Goal: Navigation & Orientation: Find specific page/section

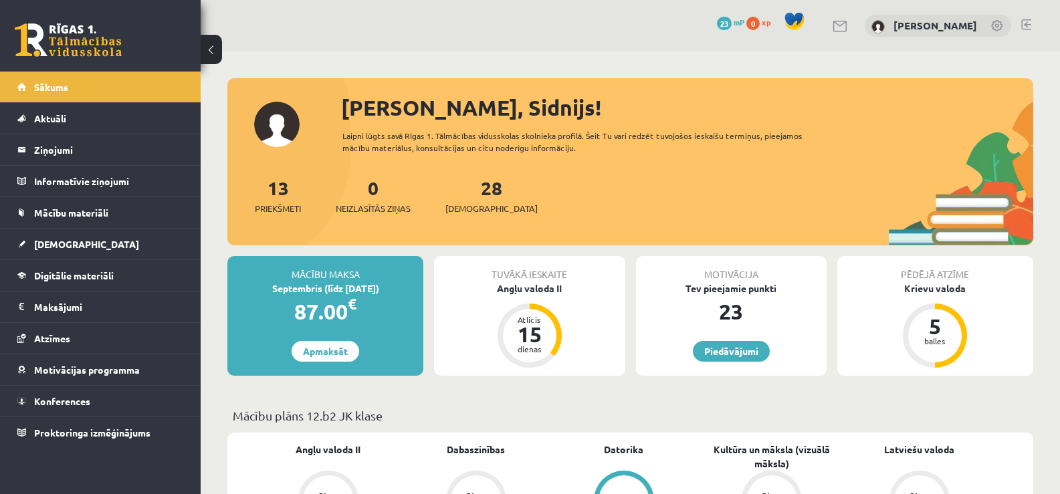
click at [657, 37] on div "0 Dāvanas 23 mP 0 xp Sidnijs Kalniņš" at bounding box center [631, 26] width 860 height 52
click at [214, 43] on button at bounding box center [211, 49] width 21 height 29
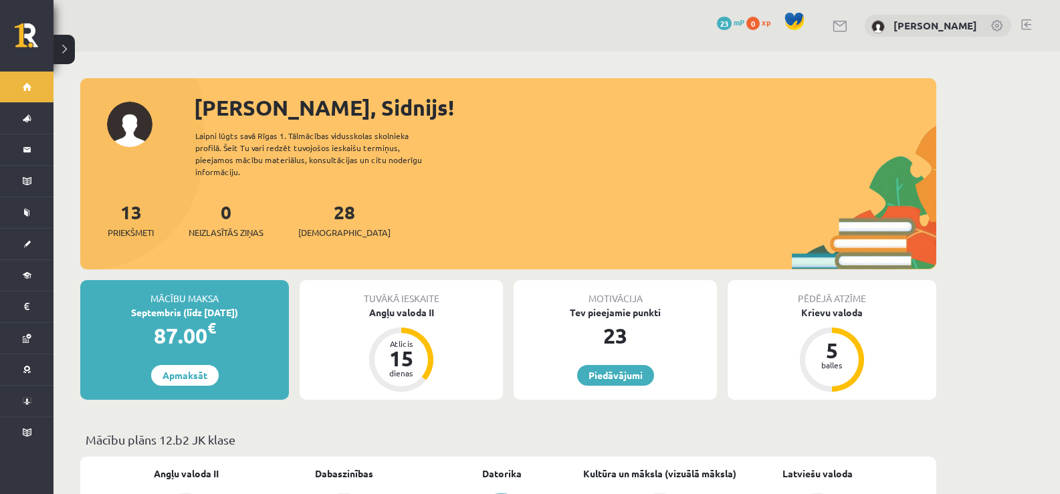
click at [64, 48] on button at bounding box center [64, 49] width 21 height 29
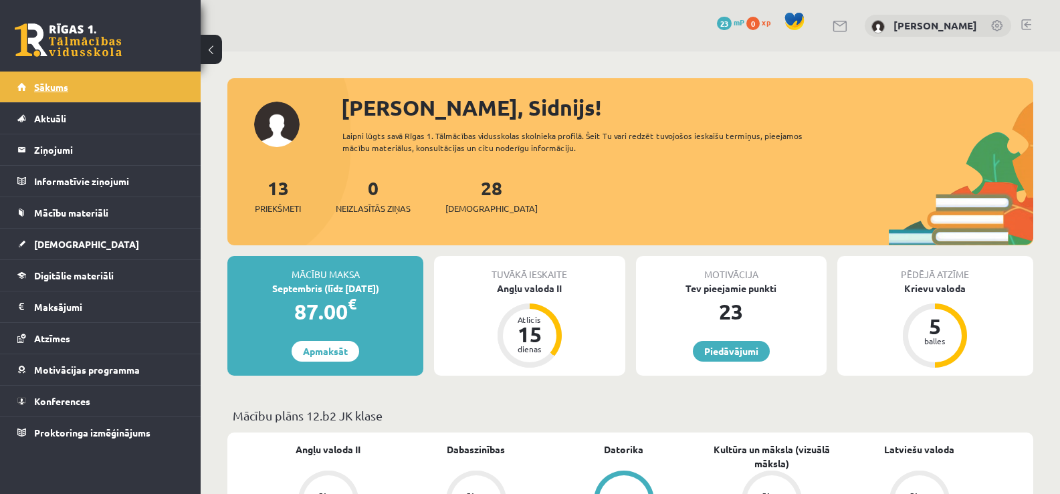
click at [51, 87] on span "Sākums" at bounding box center [51, 87] width 34 height 12
click at [213, 47] on button at bounding box center [211, 49] width 21 height 29
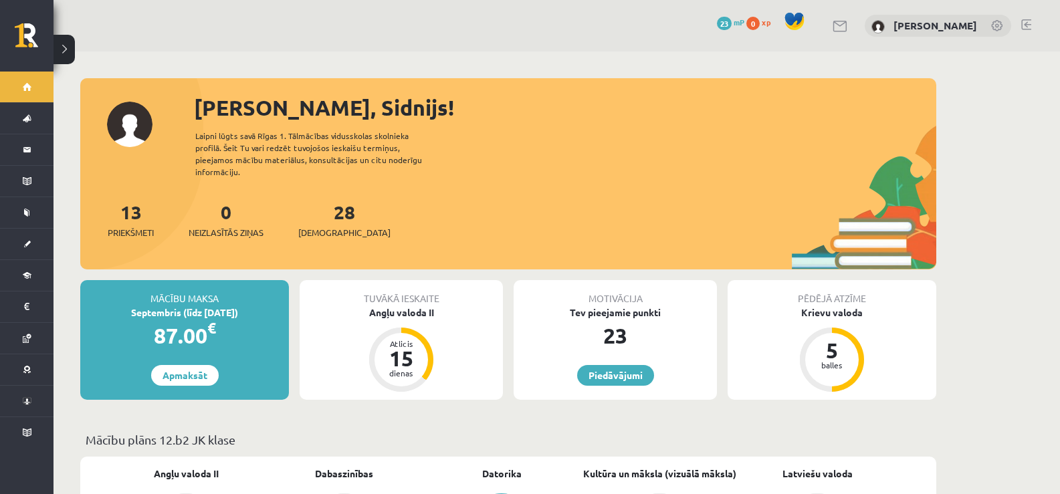
click at [72, 46] on button at bounding box center [64, 49] width 21 height 29
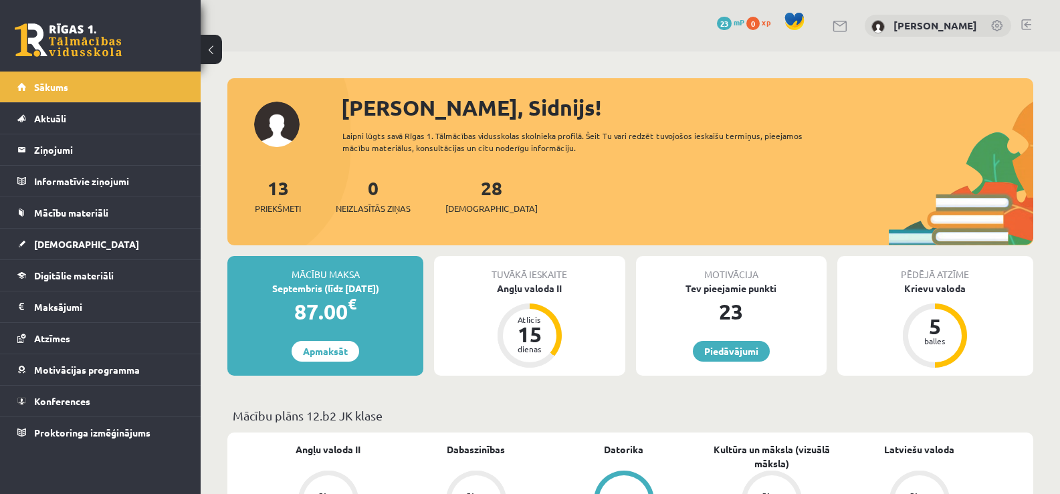
click at [217, 43] on button at bounding box center [211, 49] width 21 height 29
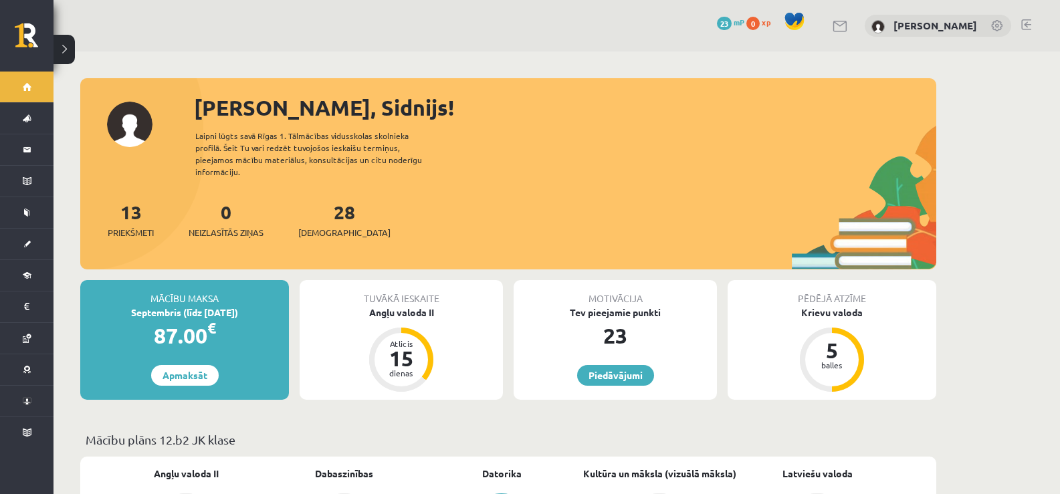
click at [68, 39] on button at bounding box center [64, 49] width 21 height 29
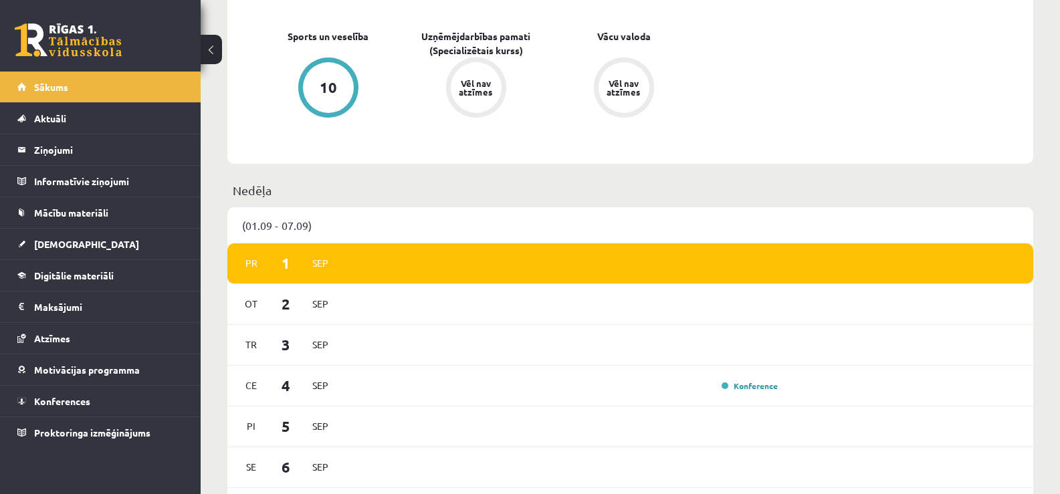
scroll to position [667, 0]
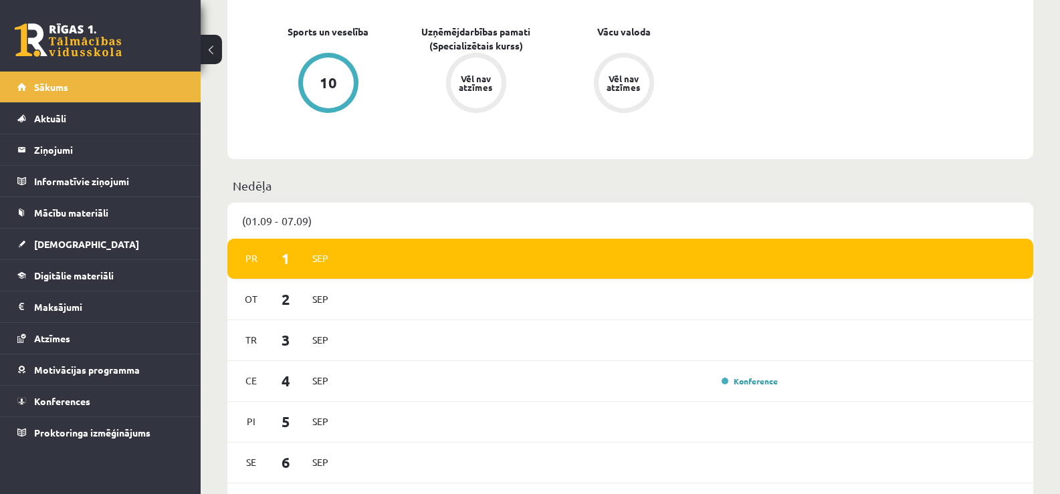
click at [209, 47] on button at bounding box center [211, 49] width 21 height 29
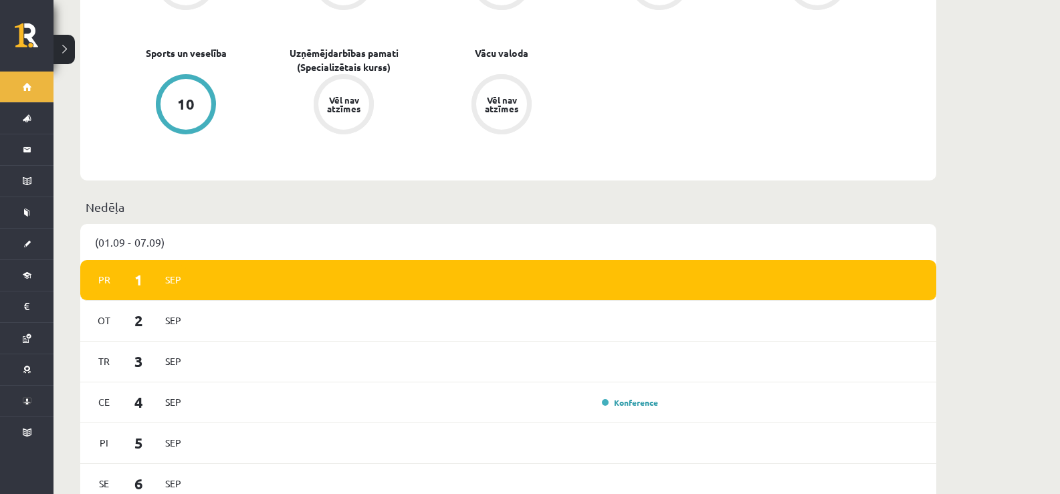
click at [65, 39] on button at bounding box center [64, 49] width 21 height 29
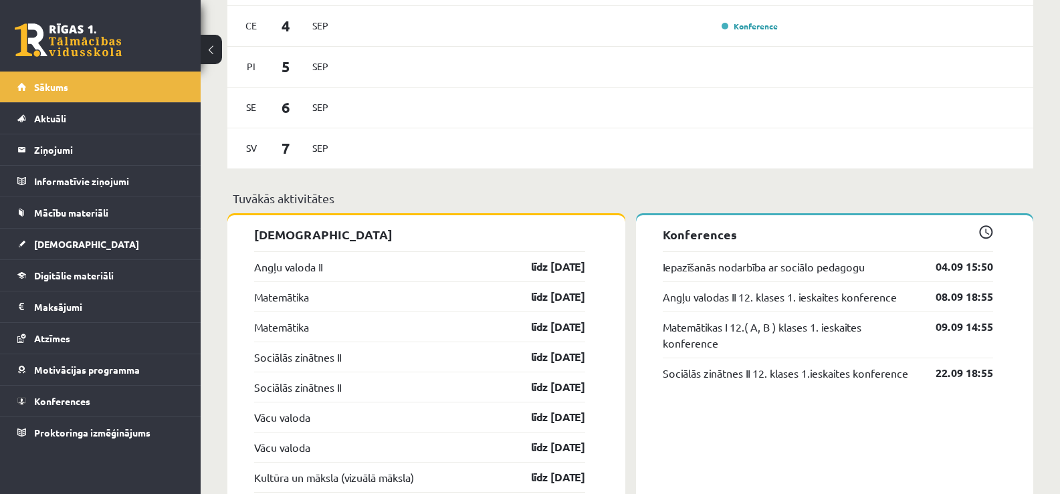
scroll to position [1035, 0]
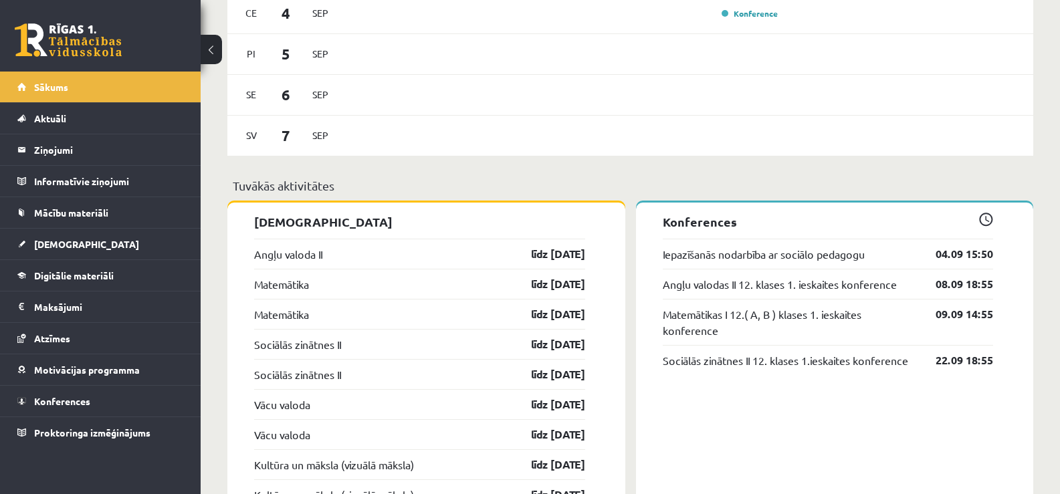
click at [387, 184] on p "Tuvākās aktivitātes" at bounding box center [630, 186] width 795 height 18
click at [45, 126] on link "Aktuāli" at bounding box center [100, 118] width 167 height 31
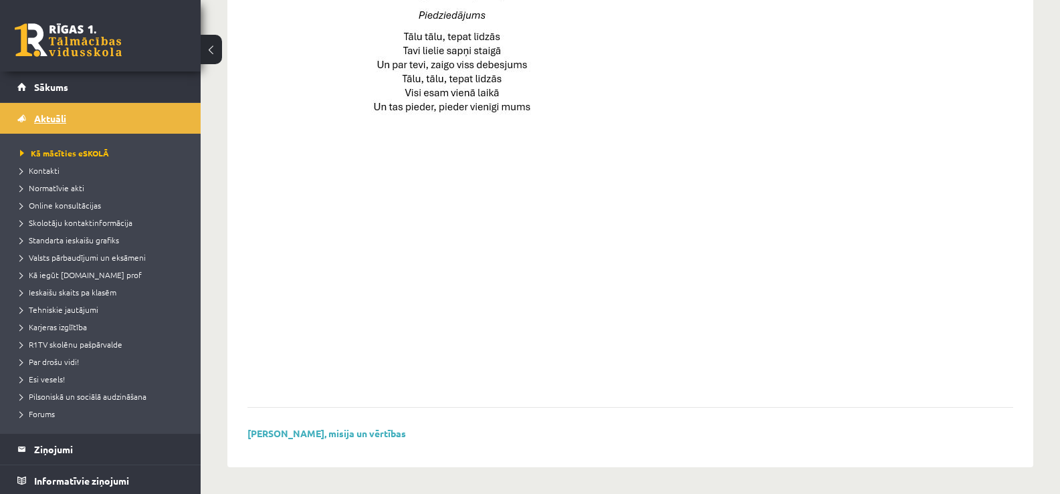
scroll to position [963, 0]
click at [60, 80] on link "Sākums" at bounding box center [100, 87] width 167 height 31
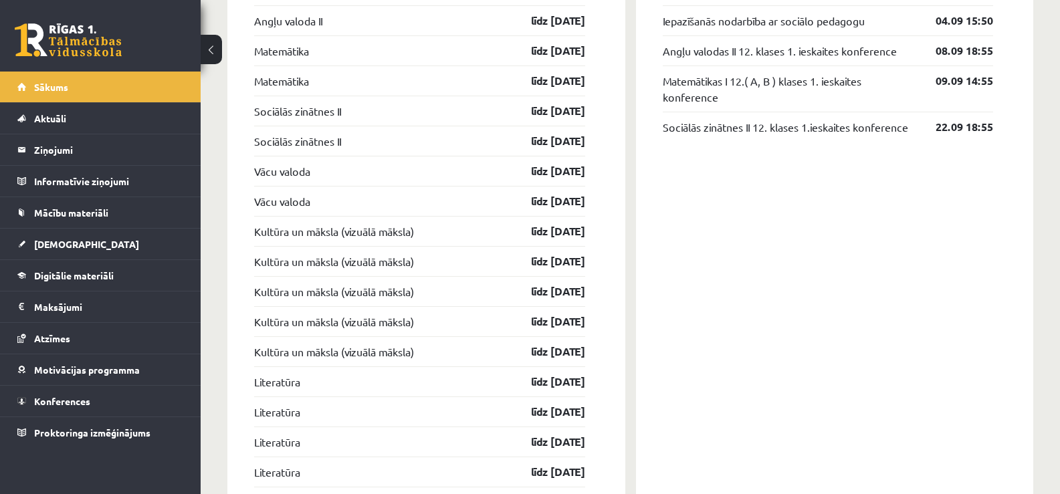
scroll to position [1297, 0]
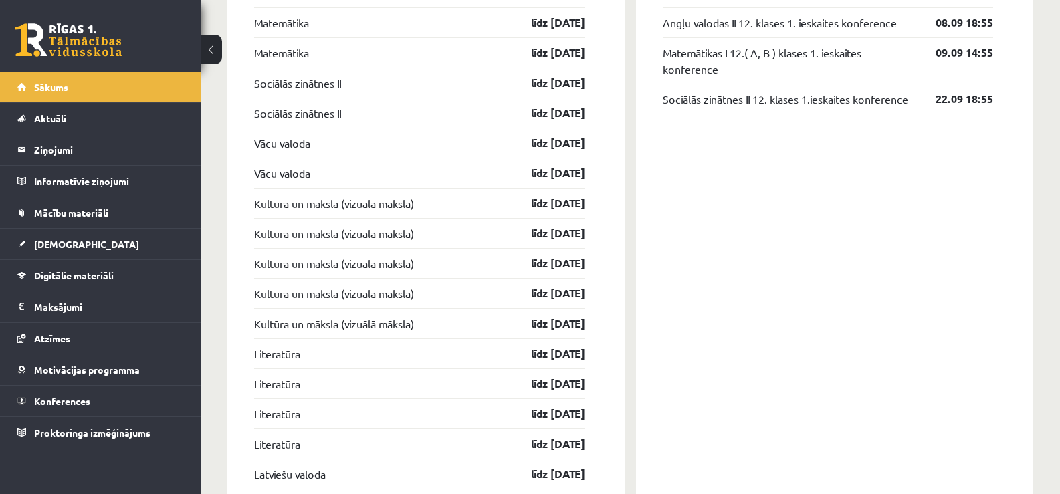
click at [50, 92] on link "Sākums" at bounding box center [100, 87] width 167 height 31
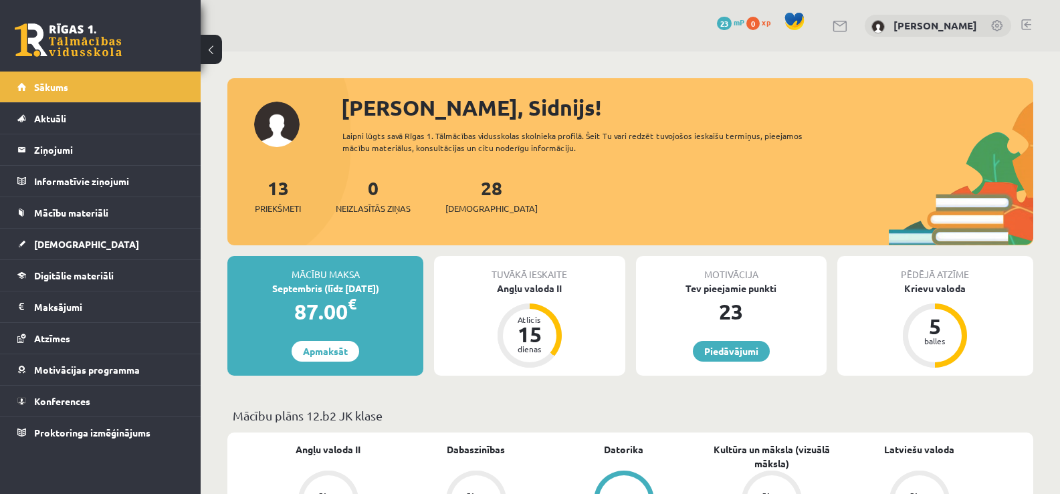
click at [331, 7] on div "0 Dāvanas 23 mP 0 xp Sidnijs Kalniņš" at bounding box center [631, 26] width 860 height 52
click at [56, 83] on span "Sākums" at bounding box center [51, 87] width 34 height 12
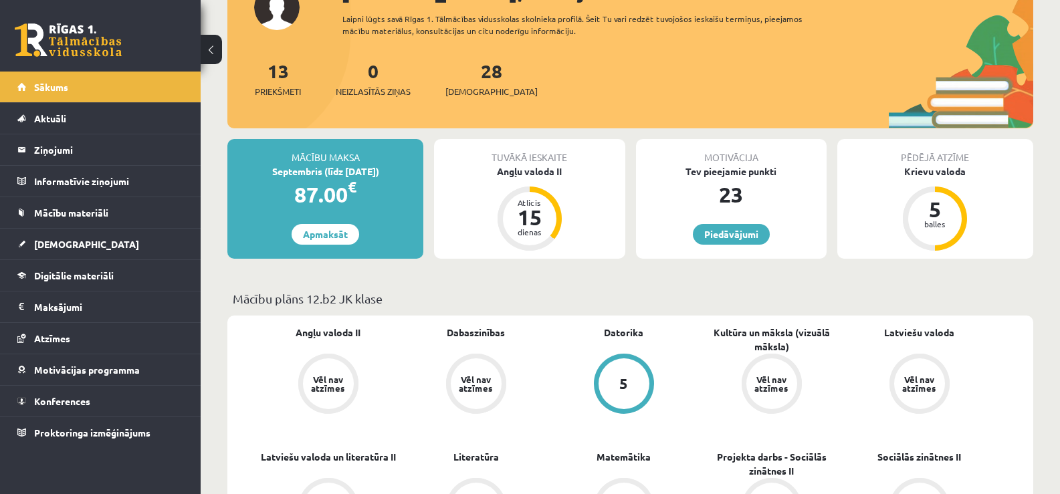
scroll to position [121, 0]
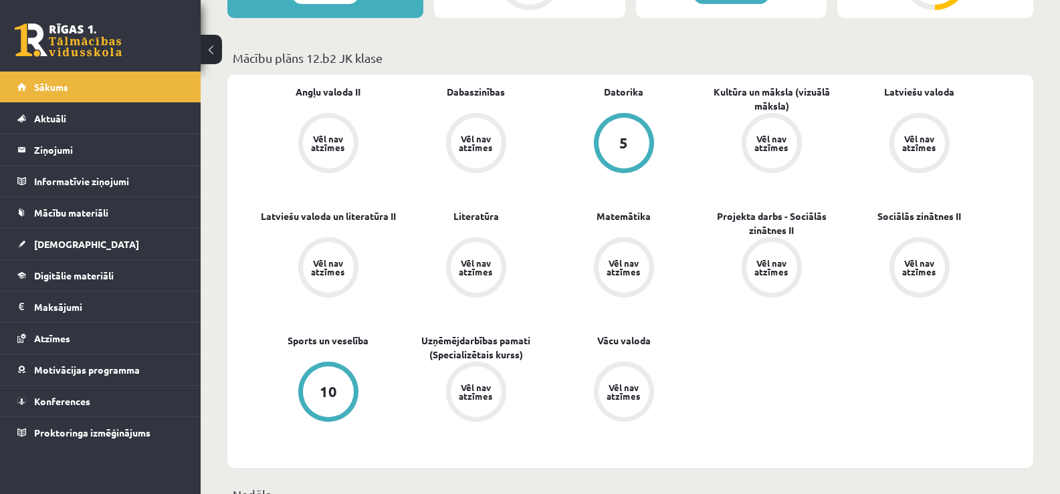
scroll to position [0, 0]
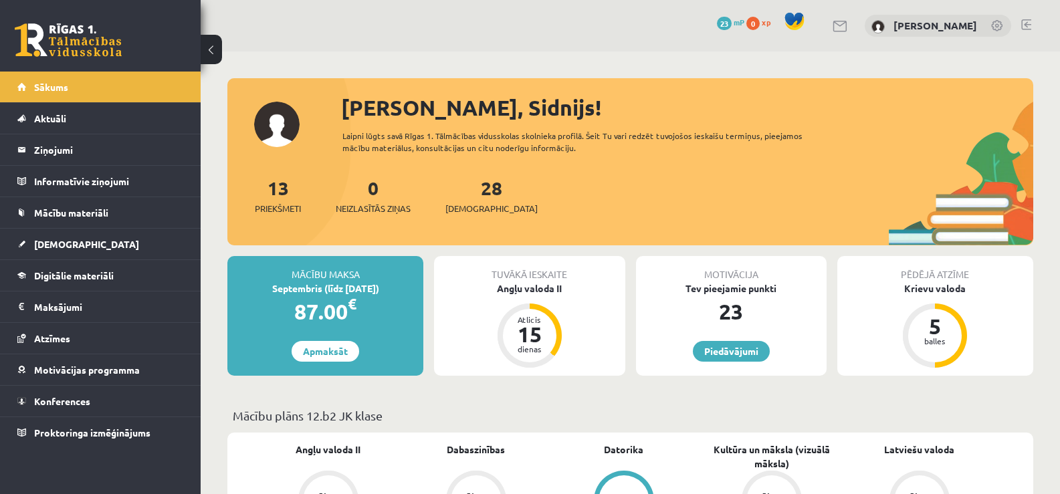
click at [209, 39] on button at bounding box center [211, 49] width 21 height 29
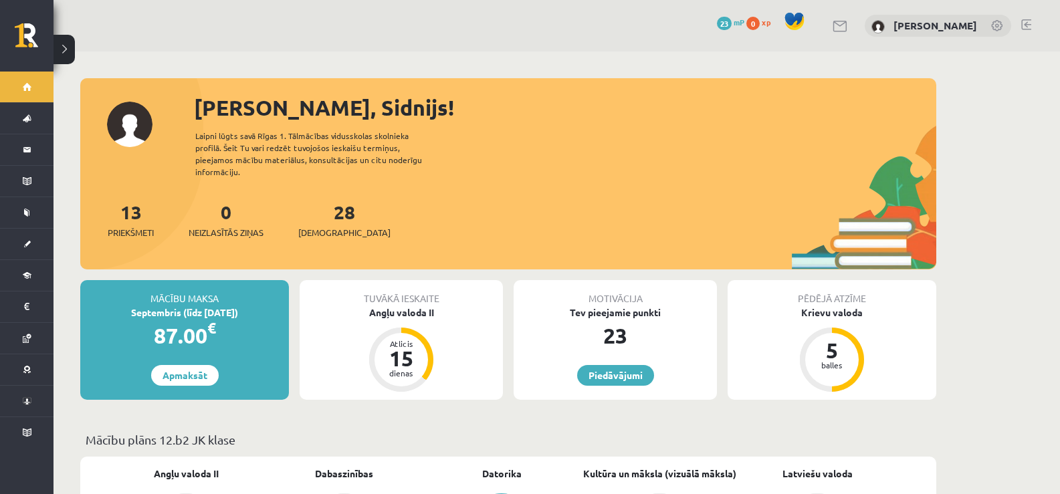
click at [54, 35] on button at bounding box center [64, 49] width 21 height 29
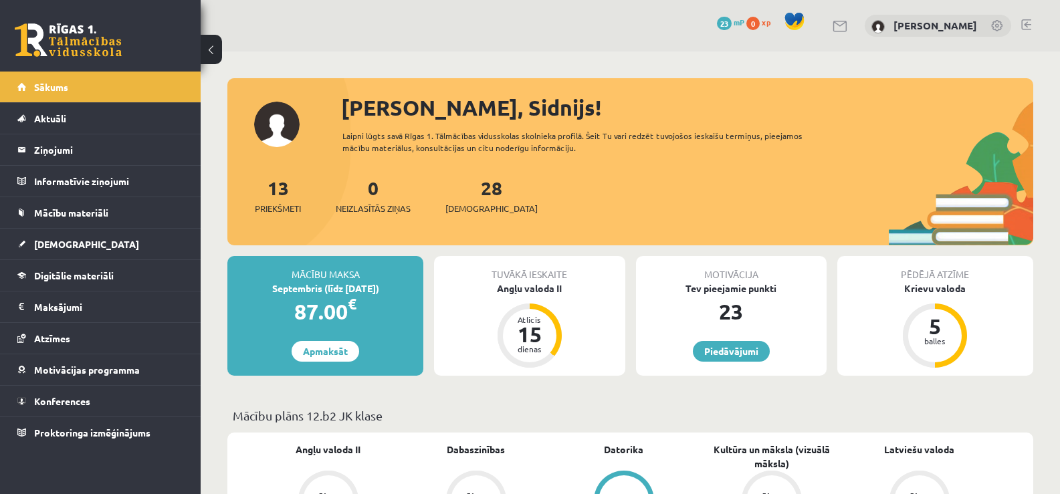
click at [241, 140] on div "Sveiks, Sidnijs! Laipni lūgts savā Rīgas 1. Tālmācības vidusskolas skolnieka pr…" at bounding box center [630, 169] width 806 height 154
click at [273, 167] on div "Sveiks, Sidnijs! Laipni lūgts savā Rīgas 1. Tālmācības vidusskolas skolnieka pr…" at bounding box center [630, 169] width 806 height 154
click at [275, 160] on div "Sveiks, Sidnijs! Laipni lūgts savā Rīgas 1. Tālmācības vidusskolas skolnieka pr…" at bounding box center [630, 169] width 806 height 154
click at [335, 92] on div "Sveiks, Sidnijs! Laipni lūgts savā Rīgas 1. Tālmācības vidusskolas skolnieka pr…" at bounding box center [630, 169] width 806 height 154
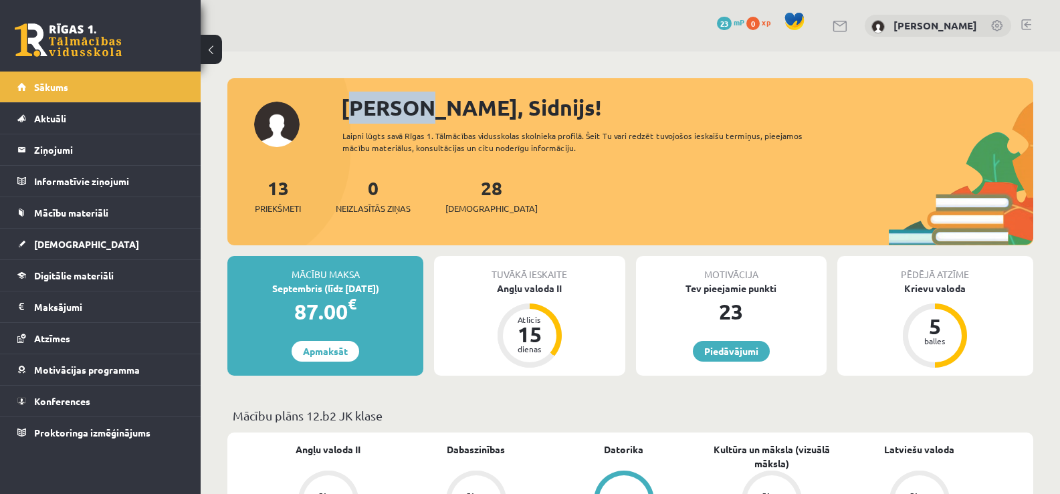
click at [335, 92] on div "Sveiks, Sidnijs! Laipni lūgts savā Rīgas 1. Tālmācības vidusskolas skolnieka pr…" at bounding box center [630, 169] width 806 height 154
click at [334, 92] on div "Sveiks, Sidnijs! Laipni lūgts savā Rīgas 1. Tālmācības vidusskolas skolnieka pr…" at bounding box center [630, 169] width 806 height 154
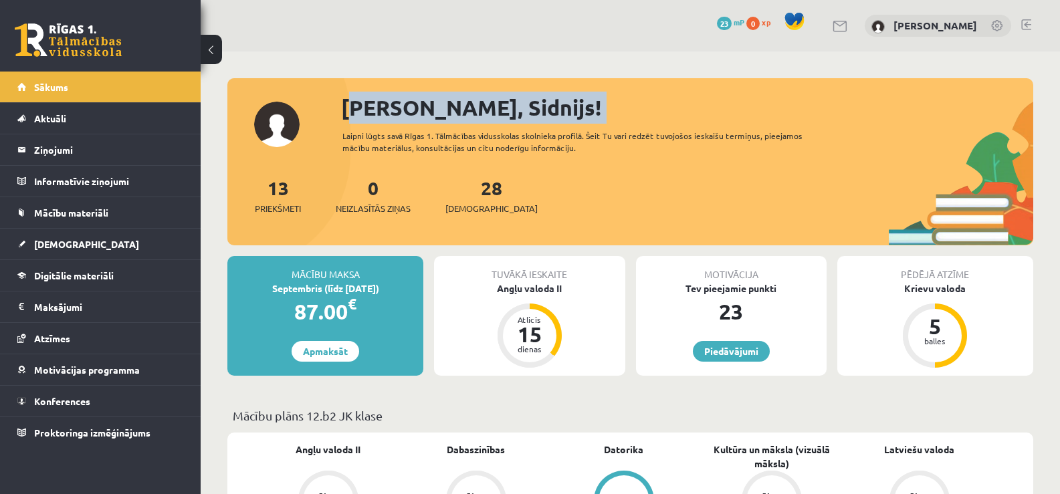
click at [334, 92] on div "Sveiks, Sidnijs! Laipni lūgts savā Rīgas 1. Tālmācības vidusskolas skolnieka pr…" at bounding box center [630, 169] width 806 height 154
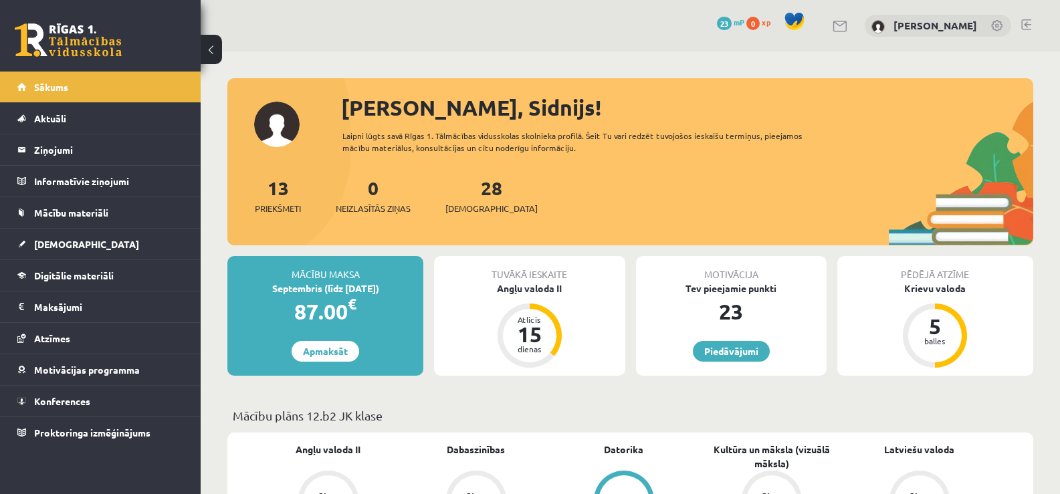
click at [871, 12] on div "0 Dāvanas 23 mP 0 xp Sidnijs Kalniņš" at bounding box center [631, 26] width 860 height 52
click at [870, 7] on div "0 Dāvanas 23 mP 0 xp Sidnijs Kalniņš" at bounding box center [631, 26] width 860 height 52
drag, startPoint x: 870, startPoint y: 7, endPoint x: 564, endPoint y: 37, distance: 308.0
click at [564, 37] on div "0 Dāvanas 23 mP 0 xp Sidnijs Kalniņš" at bounding box center [631, 26] width 860 height 52
click at [1022, 48] on div "0 Dāvanas 23 mP 0 xp Sidnijs Kalniņš" at bounding box center [631, 26] width 860 height 52
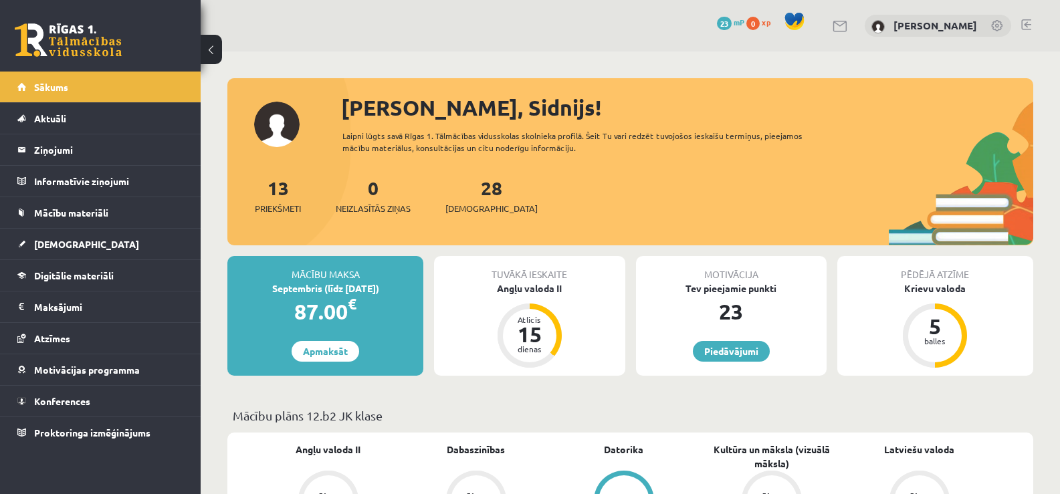
scroll to position [27, 0]
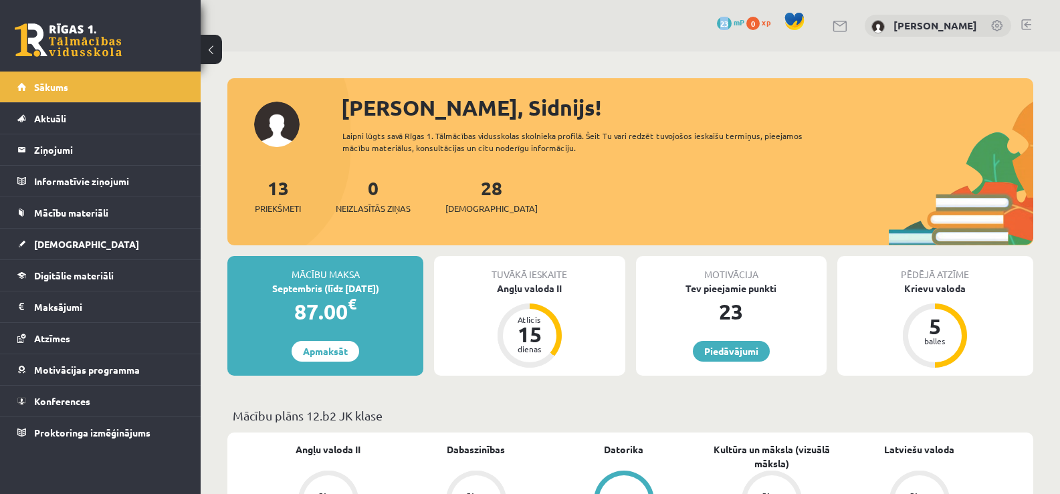
click at [217, 47] on button at bounding box center [211, 49] width 21 height 29
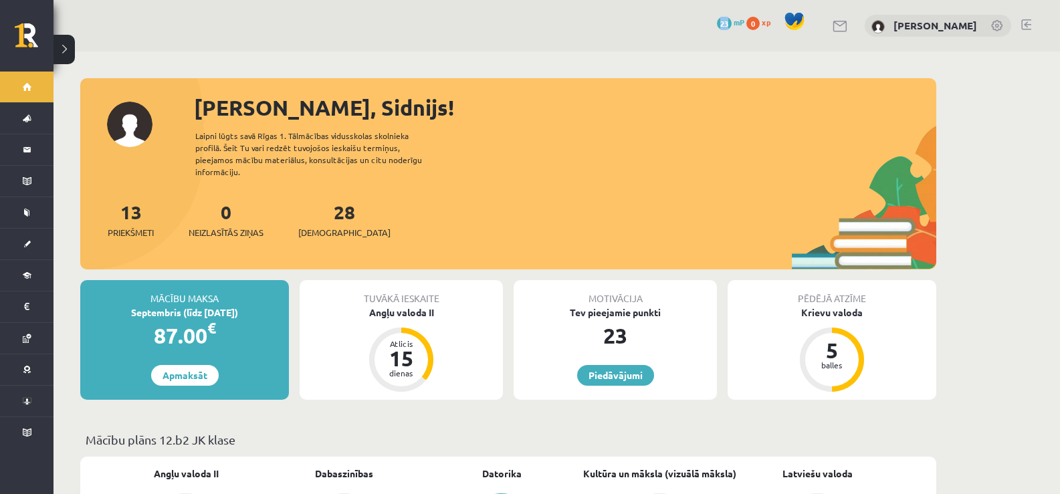
click at [66, 39] on button at bounding box center [64, 49] width 21 height 29
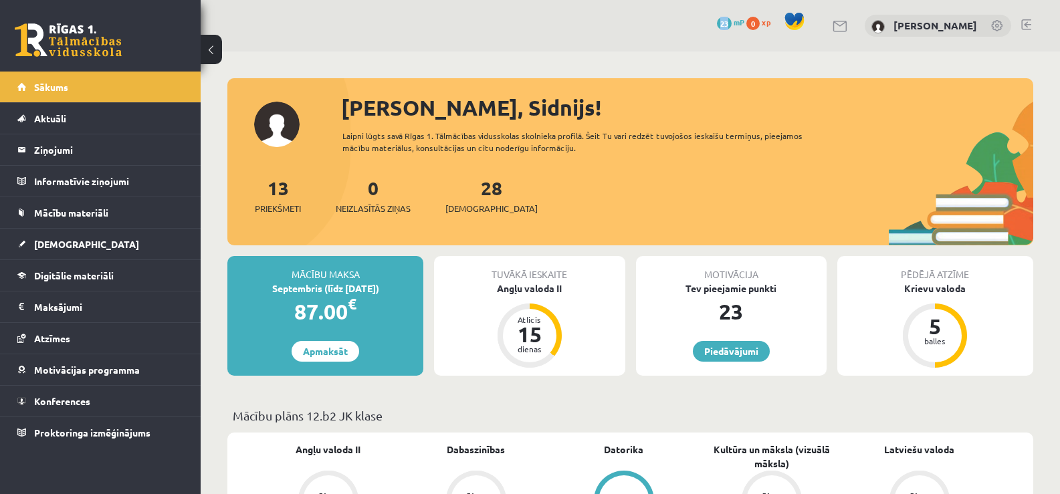
click at [213, 43] on button at bounding box center [211, 49] width 21 height 29
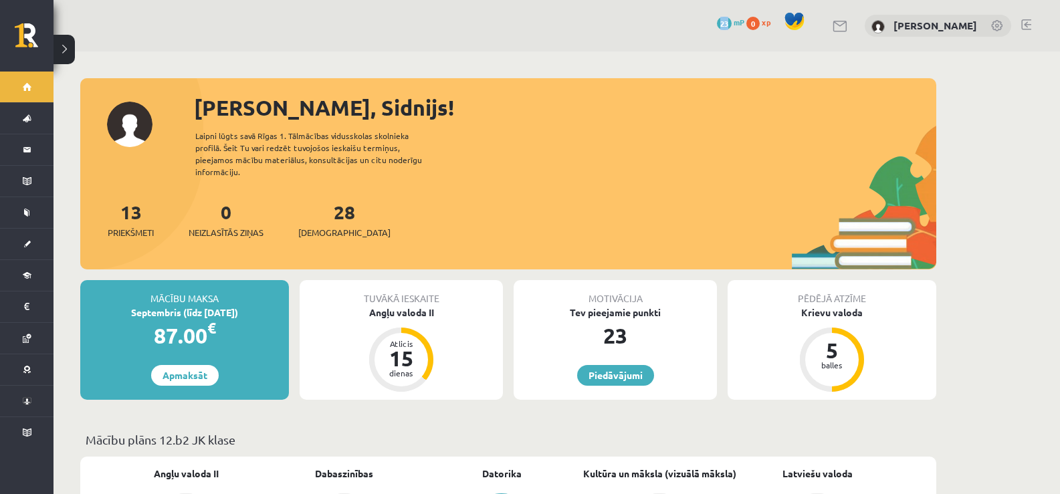
click at [62, 48] on button at bounding box center [64, 49] width 21 height 29
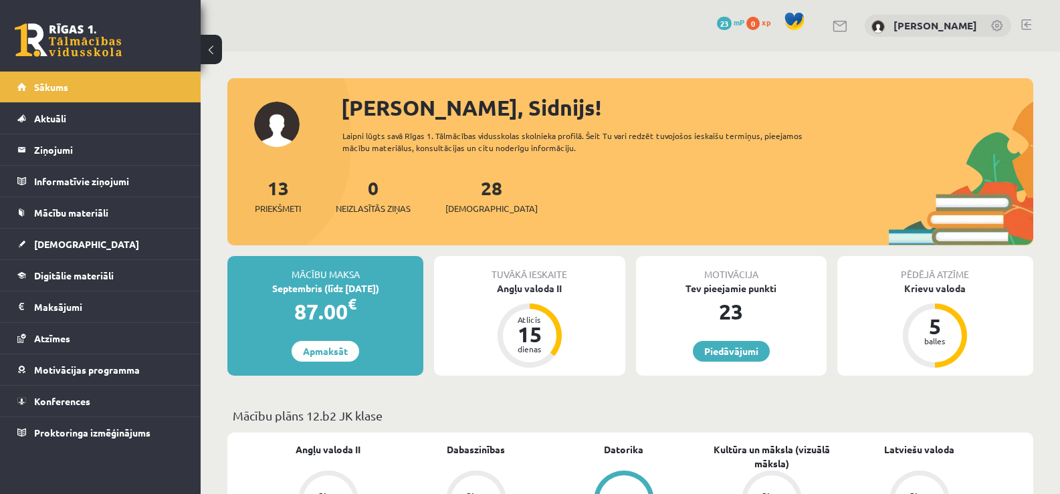
click at [244, 46] on div "0 Dāvanas 23 mP 0 xp Sidnijs Kalniņš" at bounding box center [631, 26] width 860 height 52
click at [1000, 29] on link at bounding box center [997, 26] width 13 height 13
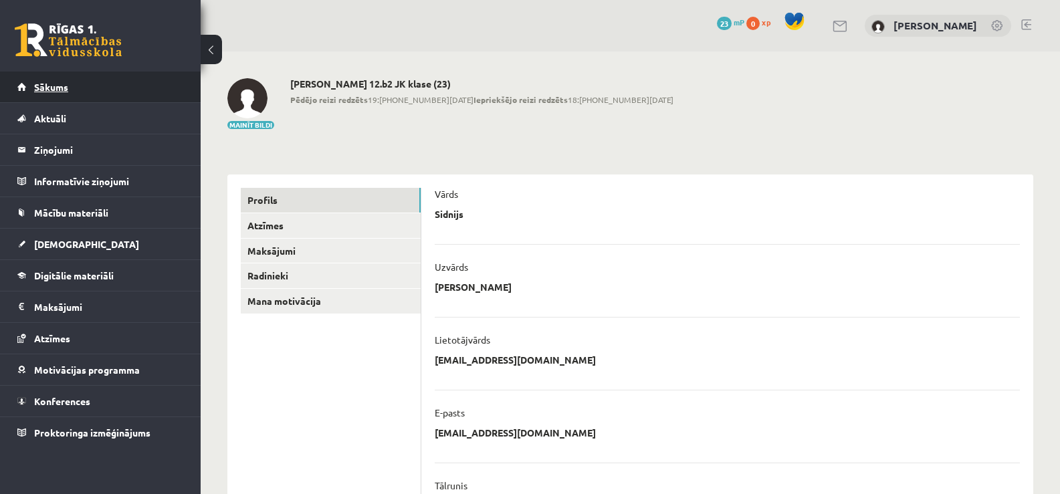
click at [34, 80] on link "Sākums" at bounding box center [100, 87] width 167 height 31
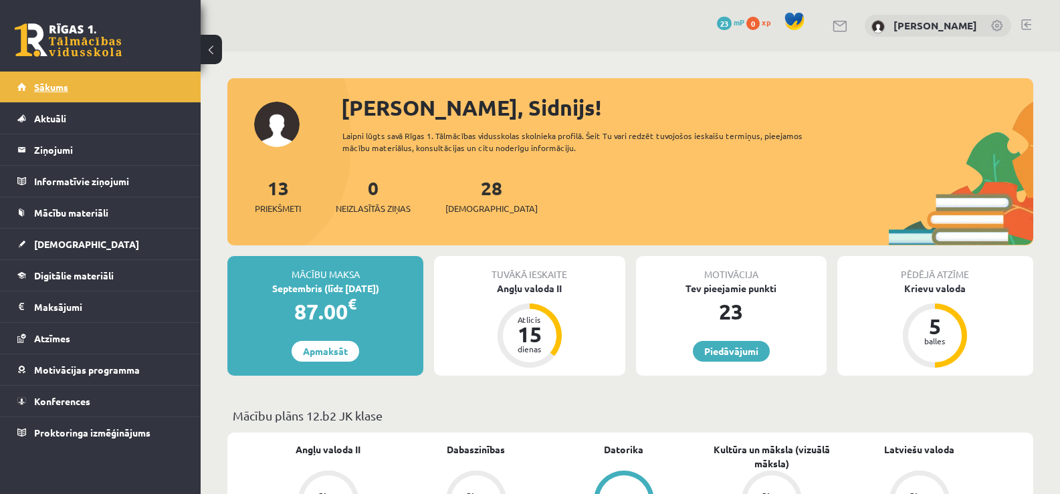
click at [37, 87] on span "Sākums" at bounding box center [51, 87] width 34 height 12
click at [47, 81] on link "Sākums" at bounding box center [100, 87] width 167 height 31
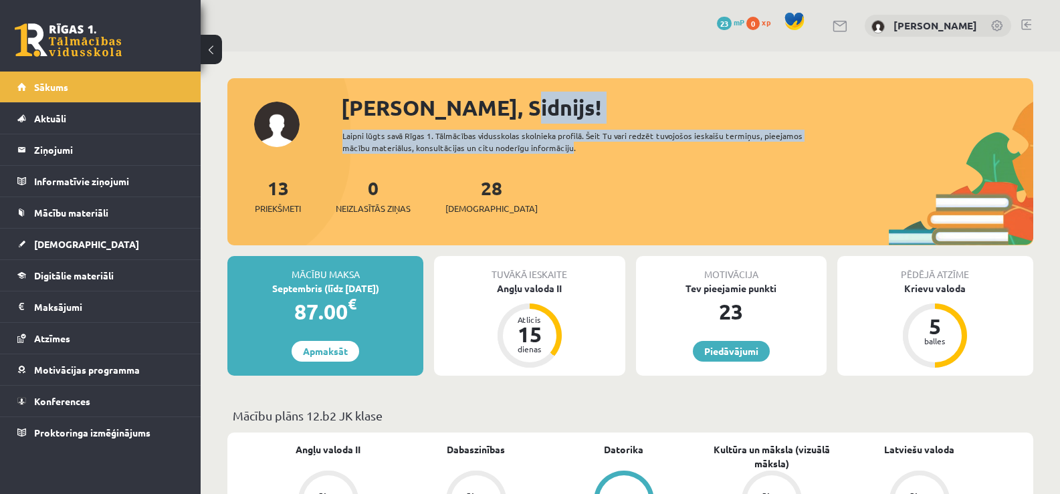
drag, startPoint x: 485, startPoint y: 106, endPoint x: 559, endPoint y: 149, distance: 85.1
click at [559, 149] on div "Sveiks, Sidnijs! Laipni lūgts savā Rīgas 1. Tālmācības vidusskolas skolnieka pr…" at bounding box center [630, 169] width 806 height 154
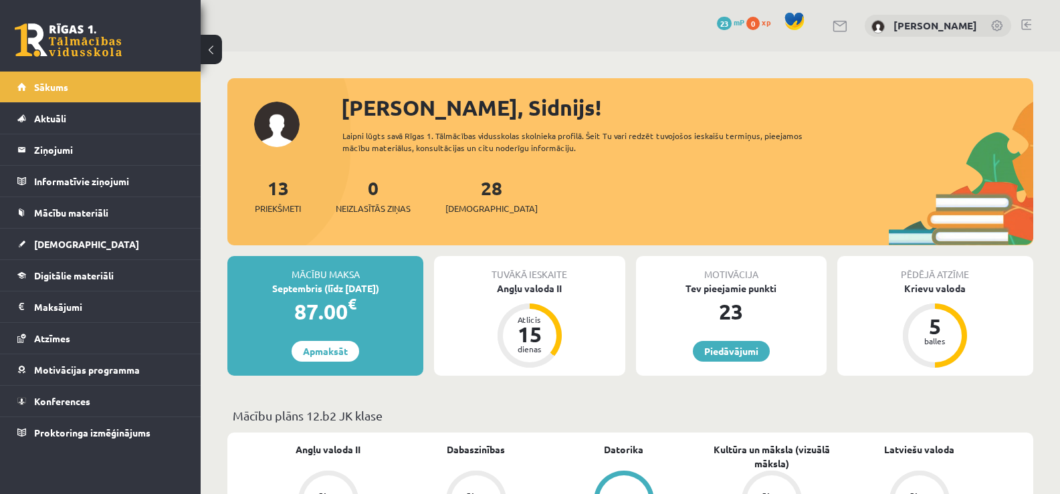
click at [571, 149] on div "Laipni lūgts savā Rīgas 1. Tālmācības vidusskolas skolnieka profilā. Šeit Tu va…" at bounding box center [585, 142] width 484 height 24
drag, startPoint x: 502, startPoint y: 102, endPoint x: 458, endPoint y: 101, distance: 44.8
click at [458, 101] on div "Sveiks, Sidnijs!" at bounding box center [687, 108] width 692 height 32
click at [490, 98] on div "[PERSON_NAME], Sidnijs!" at bounding box center [687, 108] width 692 height 32
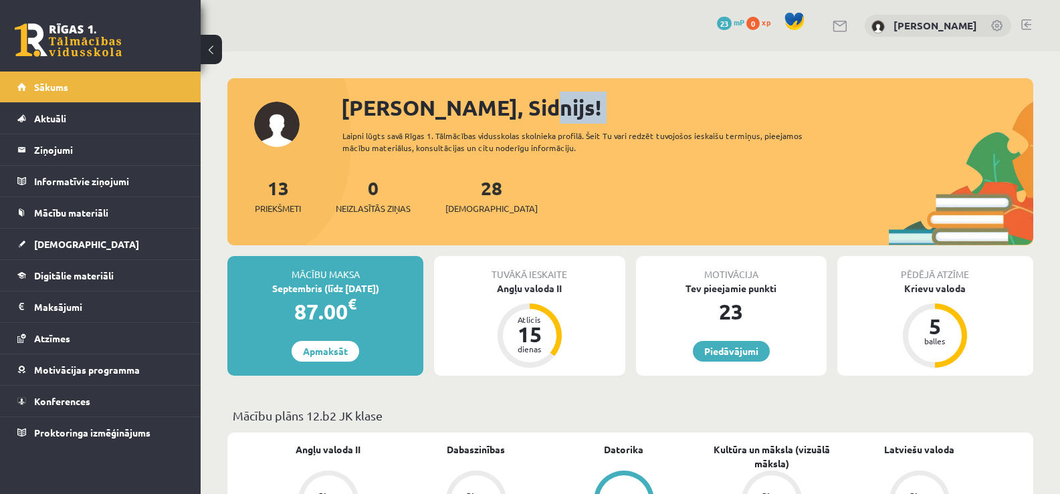
click at [490, 98] on div "[PERSON_NAME], Sidnijs!" at bounding box center [687, 108] width 692 height 32
drag, startPoint x: 343, startPoint y: 111, endPoint x: 296, endPoint y: 80, distance: 55.9
click at [296, 80] on div "Sveiks, Sidnijs! Laipni lūgts savā Rīgas 1. Tālmācības vidusskolas skolnieka pr…" at bounding box center [630, 161] width 806 height 167
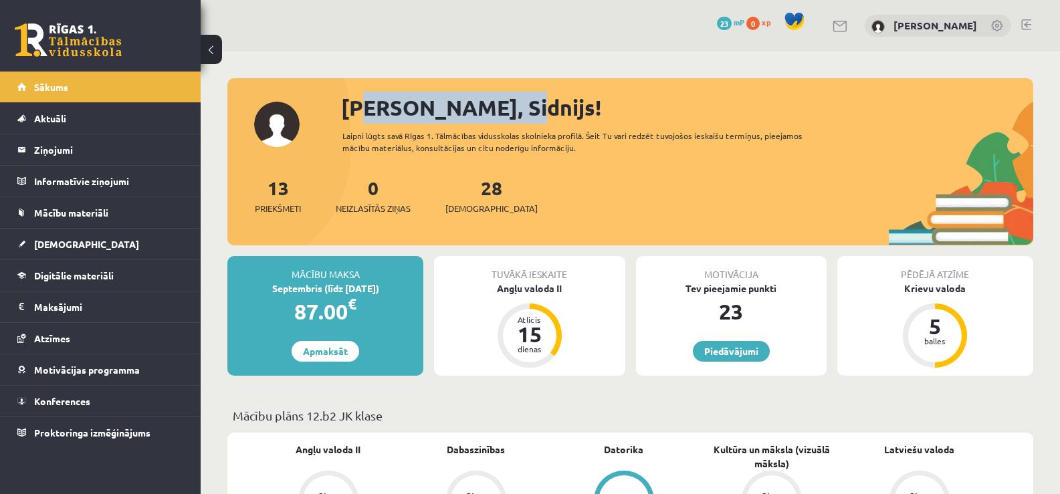
drag, startPoint x: 489, startPoint y: 99, endPoint x: 353, endPoint y: 110, distance: 136.9
click at [353, 110] on div "[PERSON_NAME], Sidnijs!" at bounding box center [687, 108] width 692 height 32
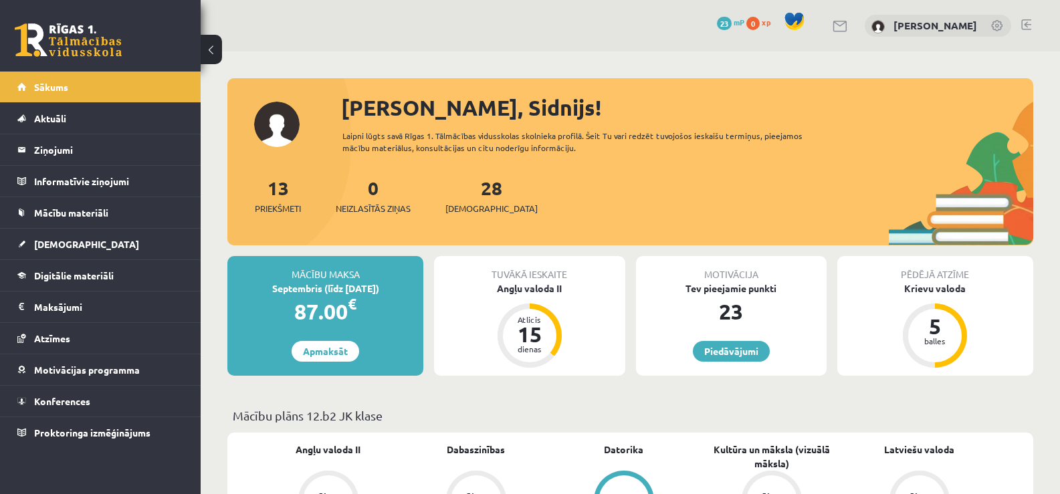
click at [339, 110] on div "Sveiks, Sidnijs! Laipni lūgts savā Rīgas 1. Tālmācības vidusskolas skolnieka pr…" at bounding box center [630, 169] width 806 height 154
click at [328, 108] on div "Sveiks, Sidnijs! Laipni lūgts savā Rīgas 1. Tālmācības vidusskolas skolnieka pr…" at bounding box center [630, 169] width 806 height 154
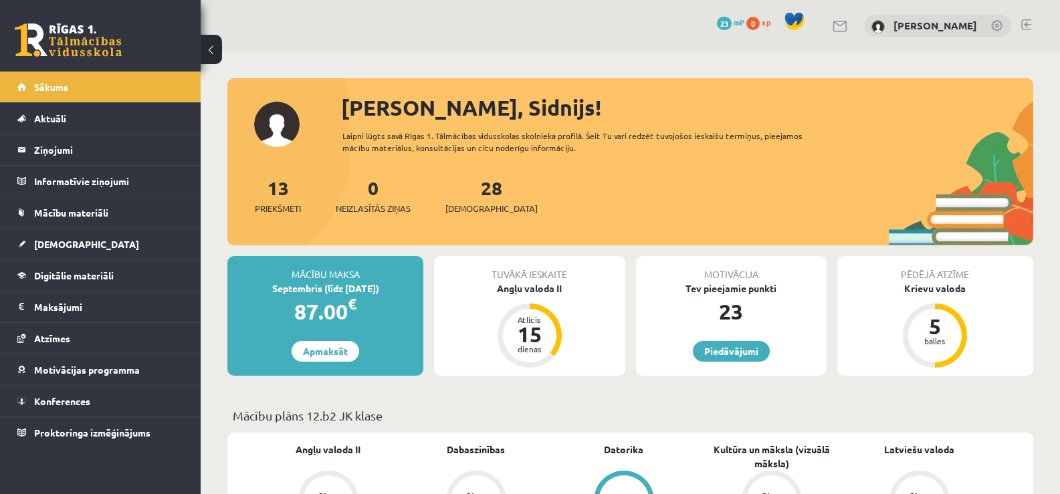
click at [995, 29] on link at bounding box center [997, 26] width 13 height 13
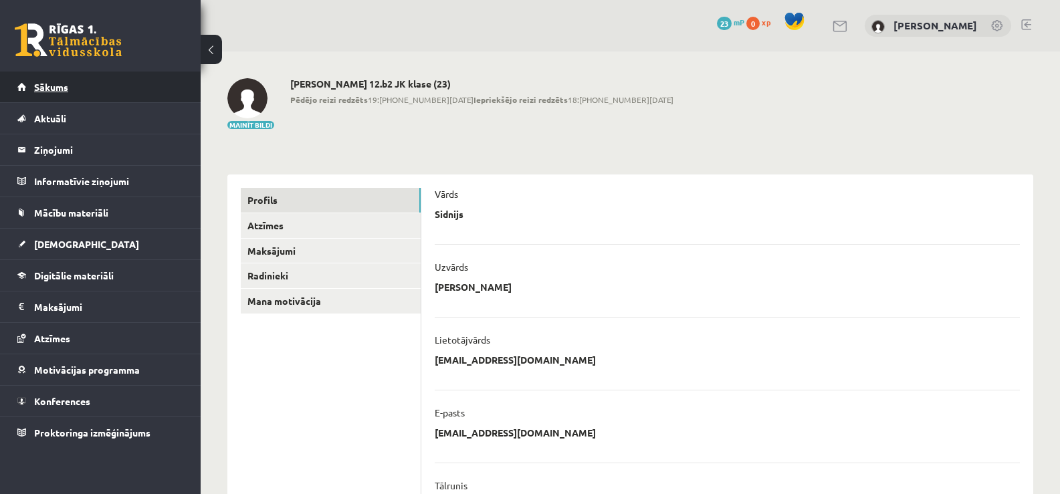
click at [52, 81] on link "Sākums" at bounding box center [100, 87] width 167 height 31
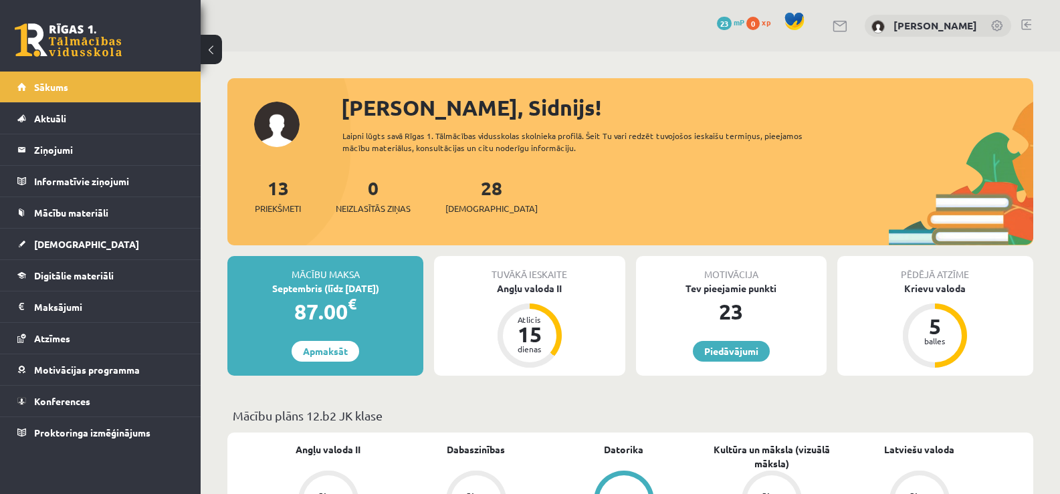
click at [208, 53] on button at bounding box center [211, 49] width 21 height 29
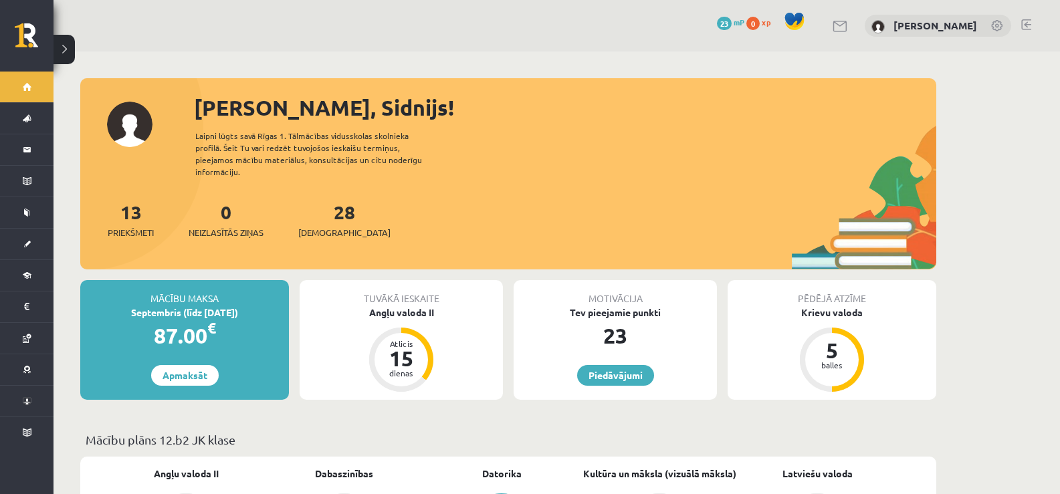
click at [62, 43] on button at bounding box center [64, 49] width 21 height 29
